Goal: Find specific page/section: Find specific page/section

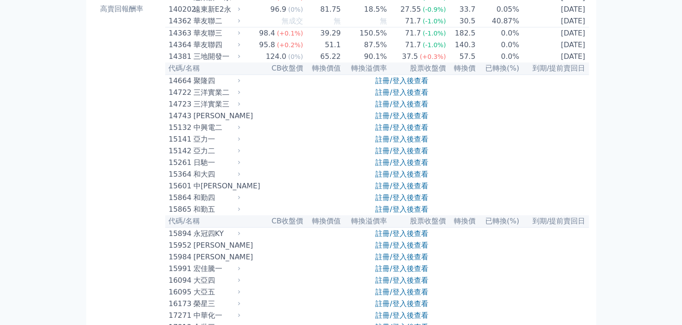
scroll to position [180, 0]
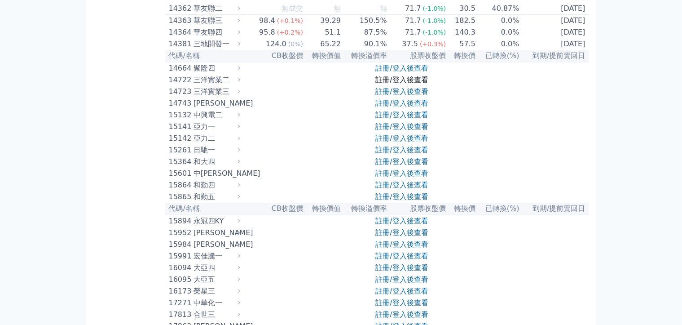
click at [390, 84] on link "註冊/登入後查看" at bounding box center [401, 79] width 53 height 9
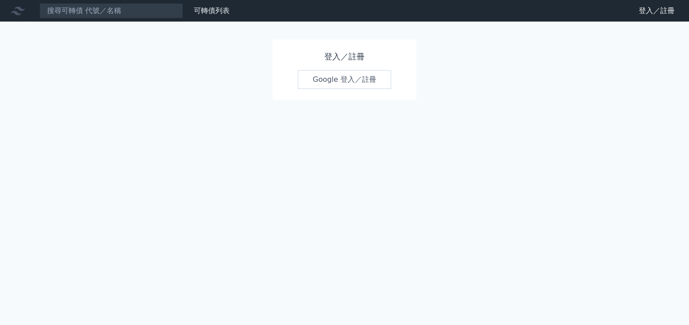
click at [333, 83] on link "Google 登入／註冊" at bounding box center [344, 79] width 93 height 19
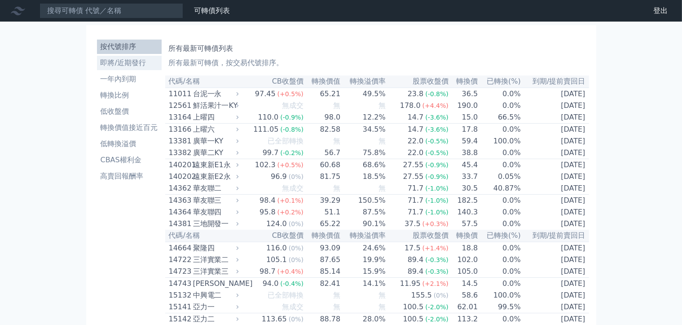
click at [111, 57] on li "即將/近期發行" at bounding box center [129, 62] width 65 height 11
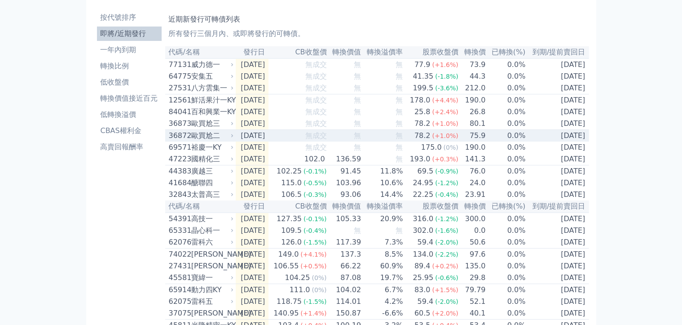
scroll to position [45, 0]
